Goal: Obtain resource: Download file/media

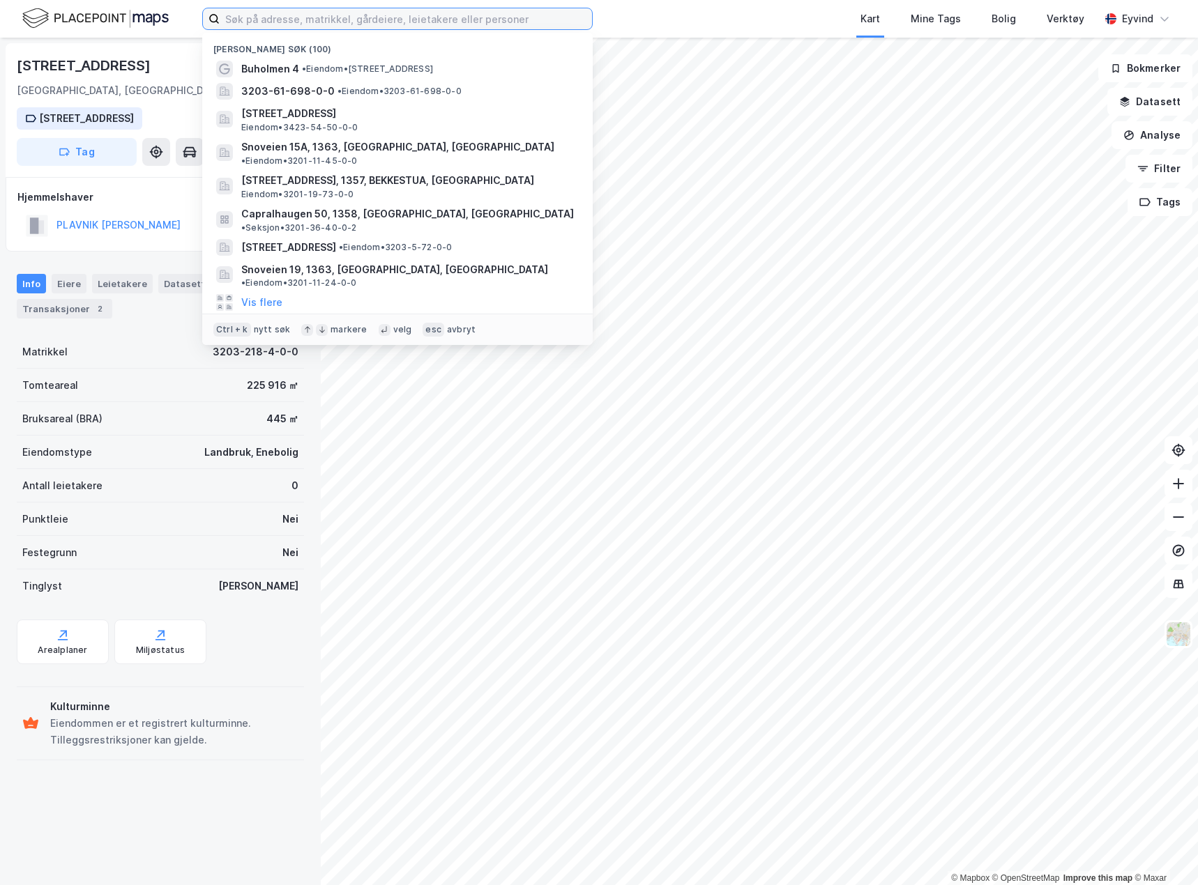
click at [344, 20] on input at bounding box center [406, 18] width 372 height 21
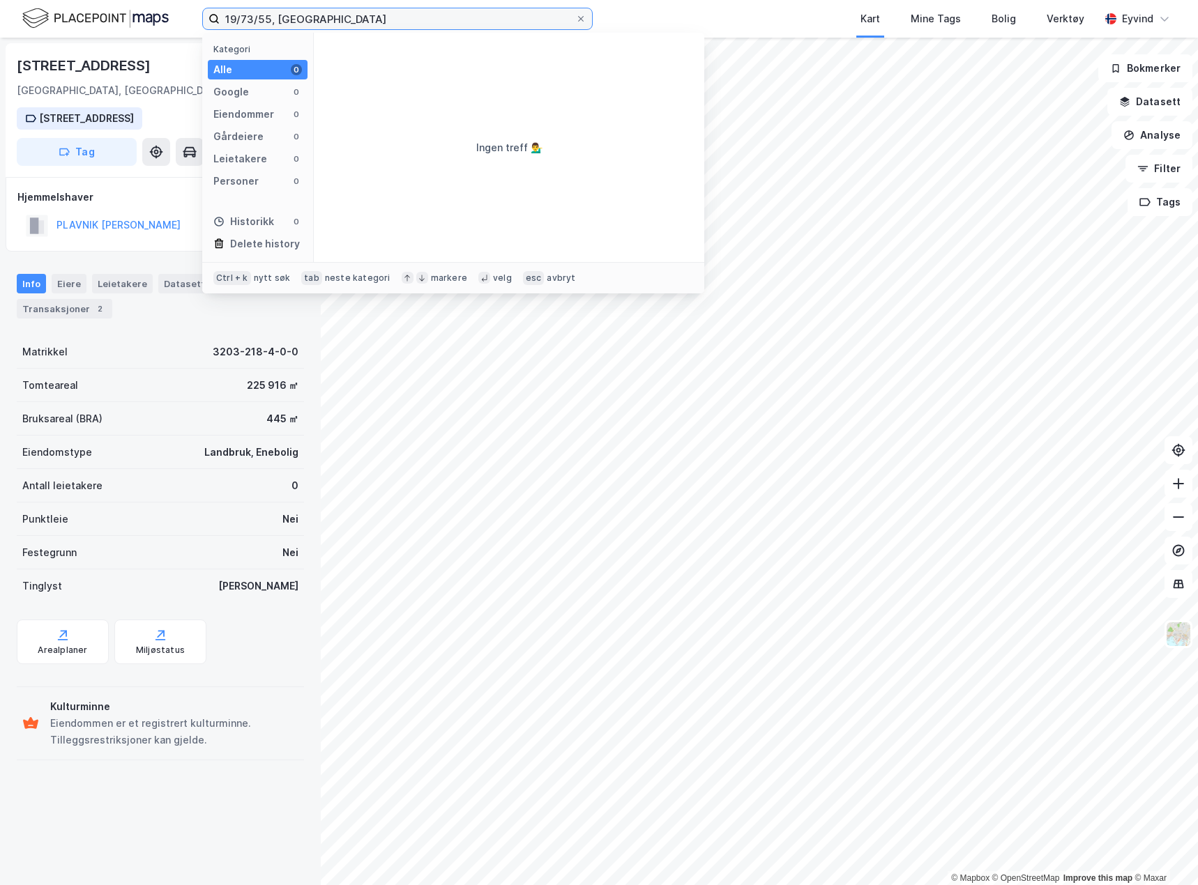
drag, startPoint x: 322, startPoint y: 22, endPoint x: 271, endPoint y: 22, distance: 50.9
click at [271, 22] on input "19/73/55, [GEOGRAPHIC_DATA]" at bounding box center [398, 18] width 356 height 21
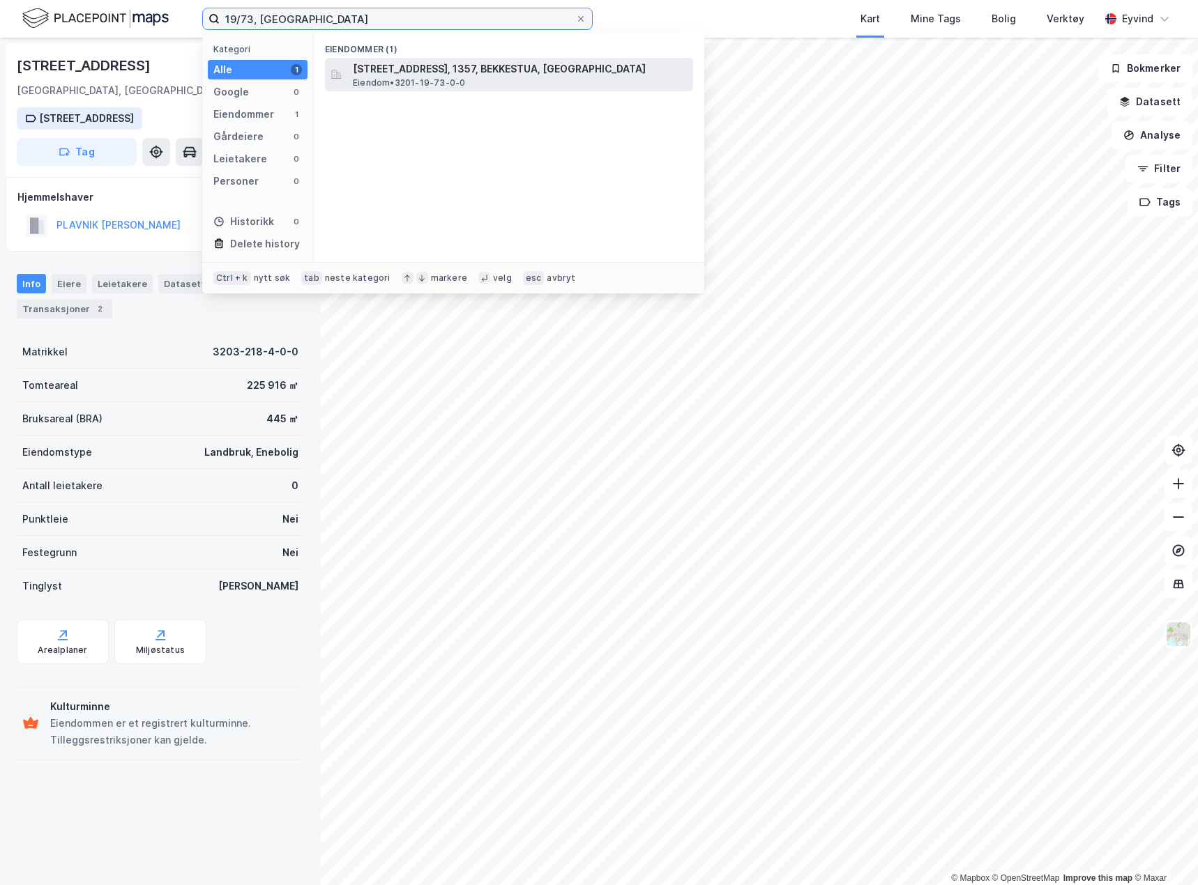
type input "19/73, [GEOGRAPHIC_DATA]"
click at [422, 68] on span "[STREET_ADDRESS], 1357, BEKKESTUA, [GEOGRAPHIC_DATA]" at bounding box center [520, 69] width 335 height 17
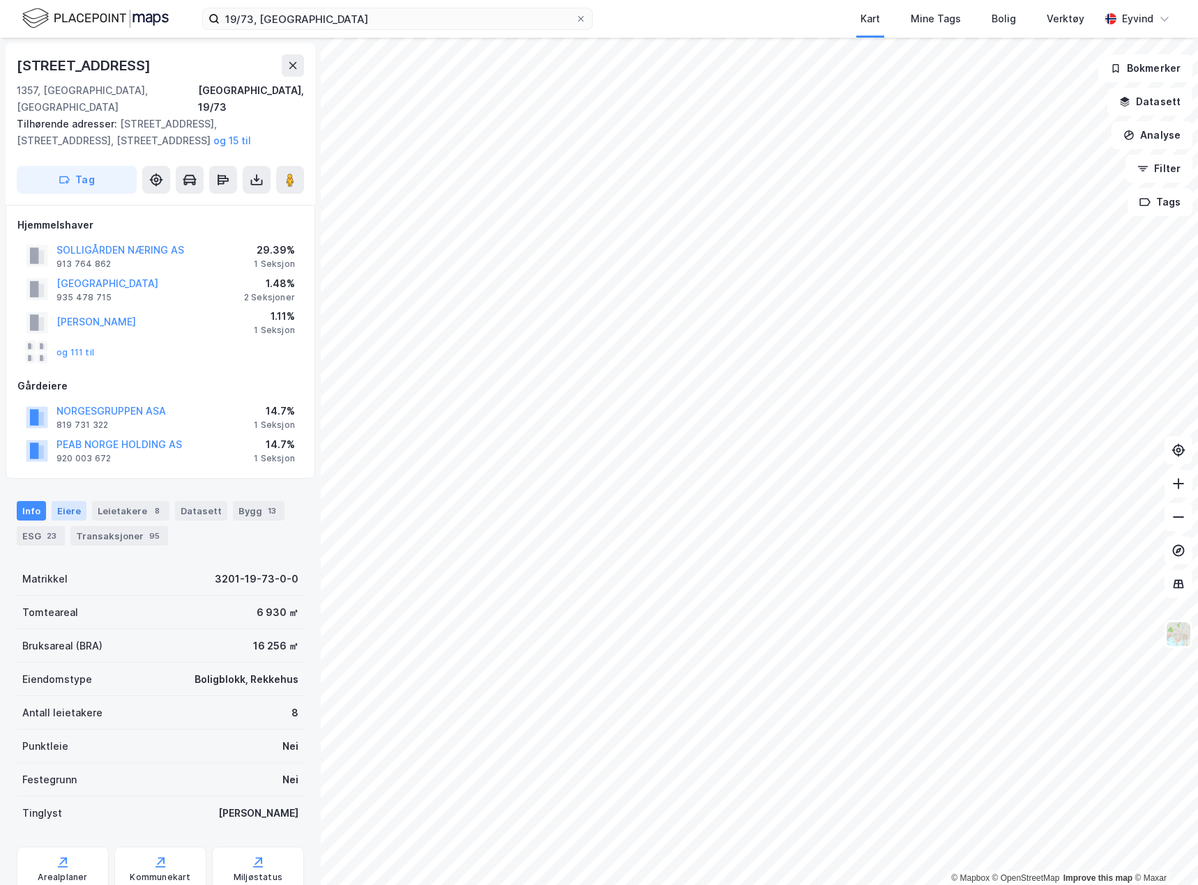
click at [75, 501] on div "Eiere" at bounding box center [69, 511] width 35 height 20
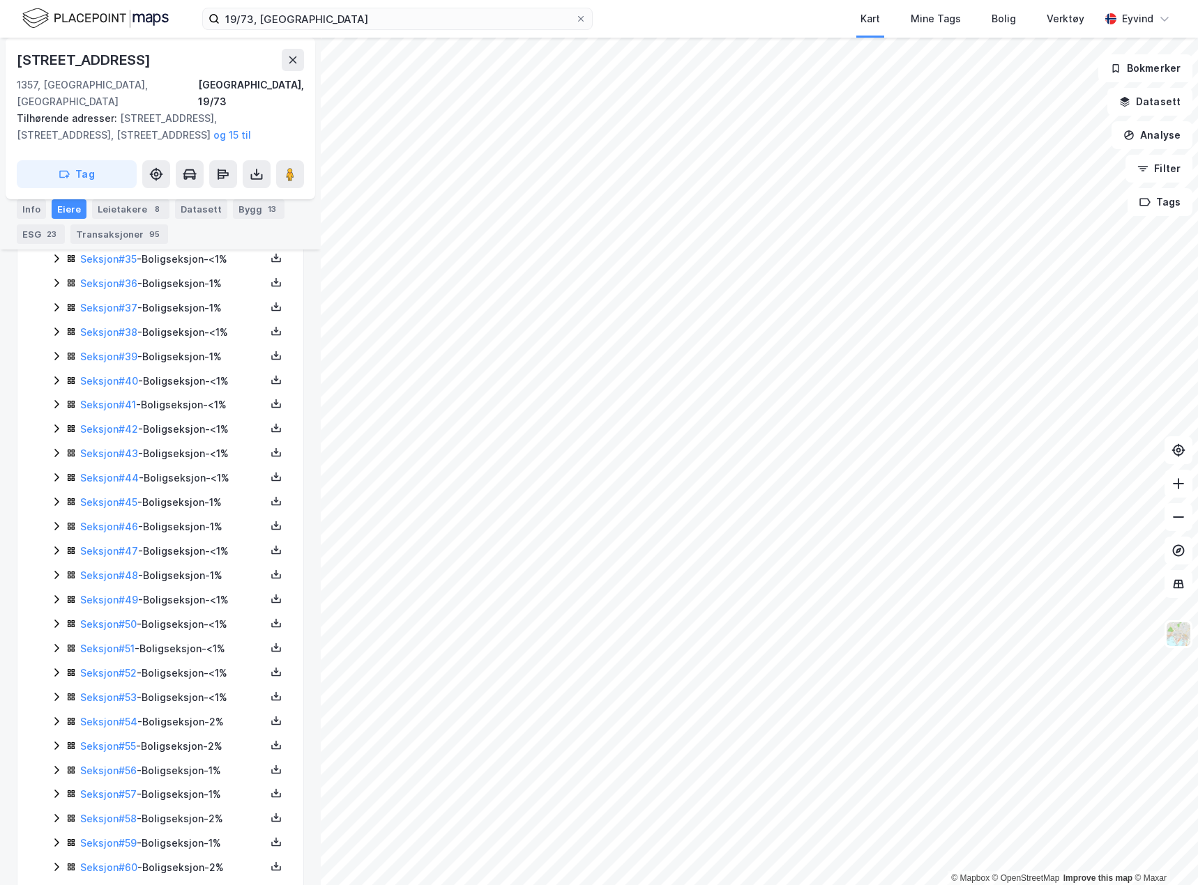
scroll to position [1255, 0]
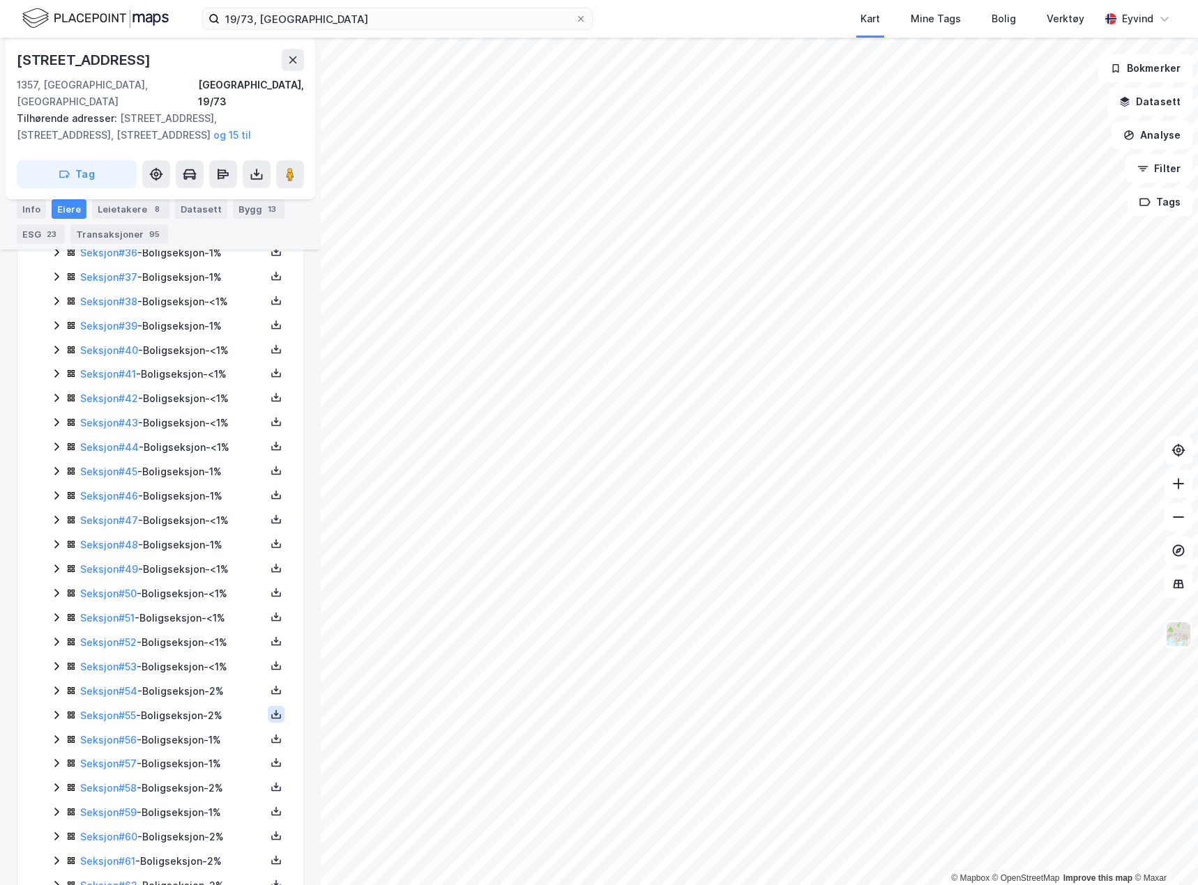
click at [268, 706] on button at bounding box center [276, 714] width 17 height 17
click at [206, 664] on div "Grunnbok" at bounding box center [192, 672] width 47 height 17
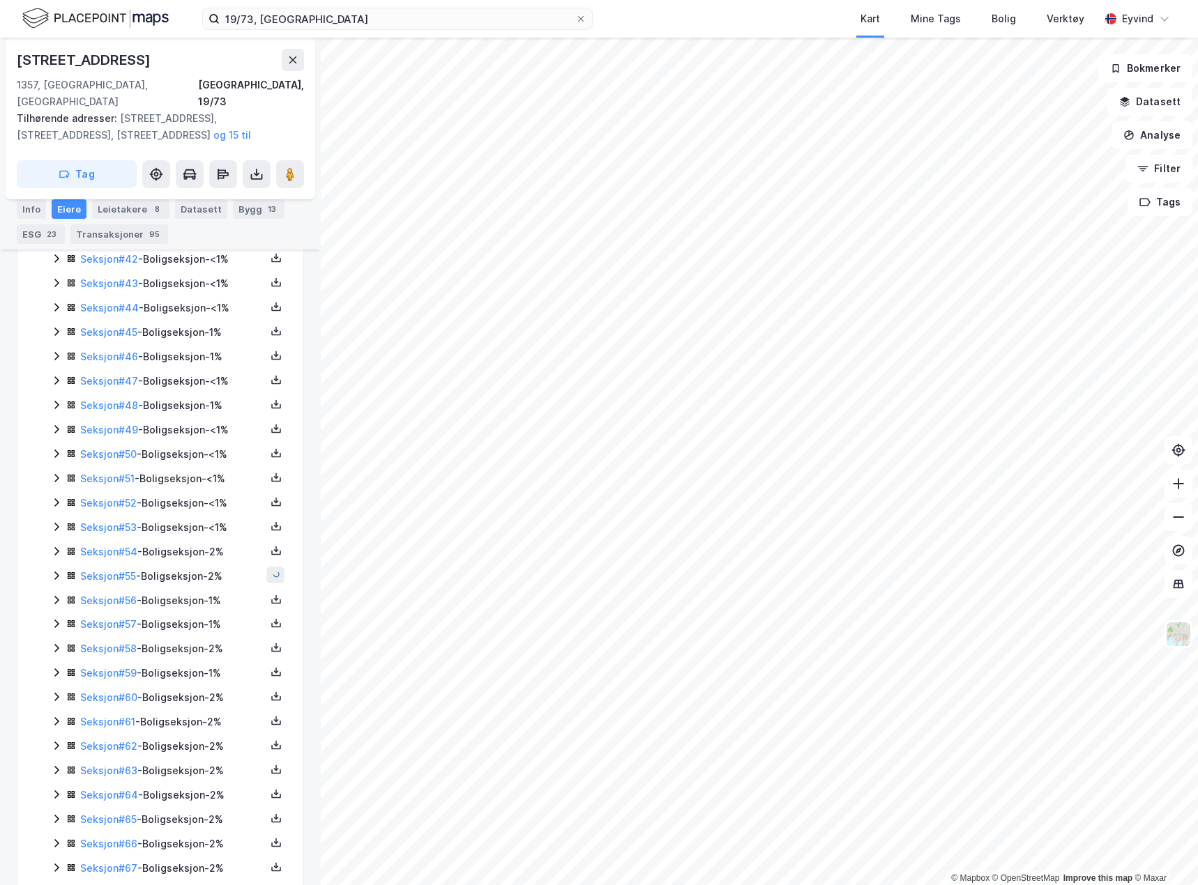
scroll to position [1428, 0]
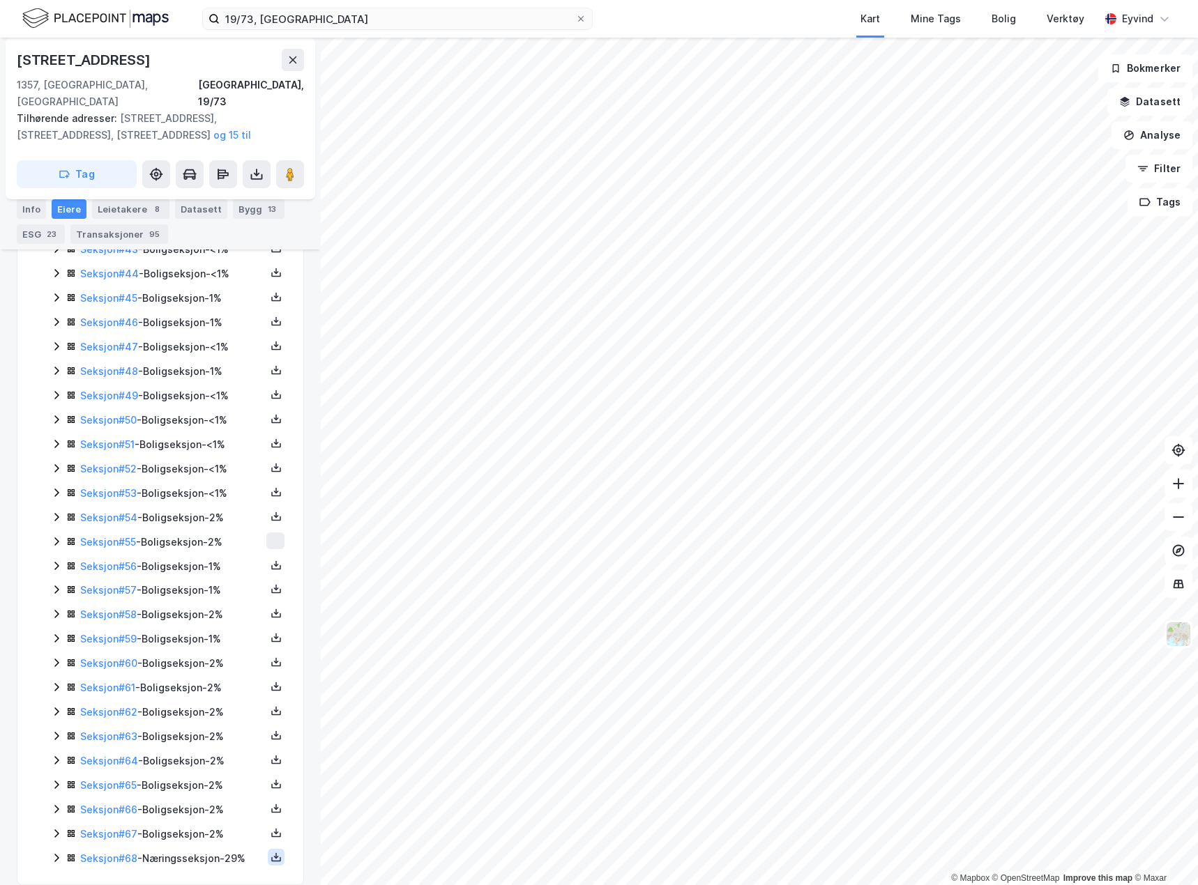
click at [271, 849] on button at bounding box center [276, 857] width 17 height 17
click at [38, 527] on div "Seksjoner ( 68 ) Seksjon # 1 - Boligseksjon - <1% Seksjon # 2 - Boligseksjon - …" at bounding box center [160, 31] width 252 height 1674
click at [270, 852] on icon at bounding box center [275, 857] width 11 height 11
click at [190, 807] on div "Grunnbok" at bounding box center [192, 815] width 47 height 17
